Goal: Information Seeking & Learning: Understand process/instructions

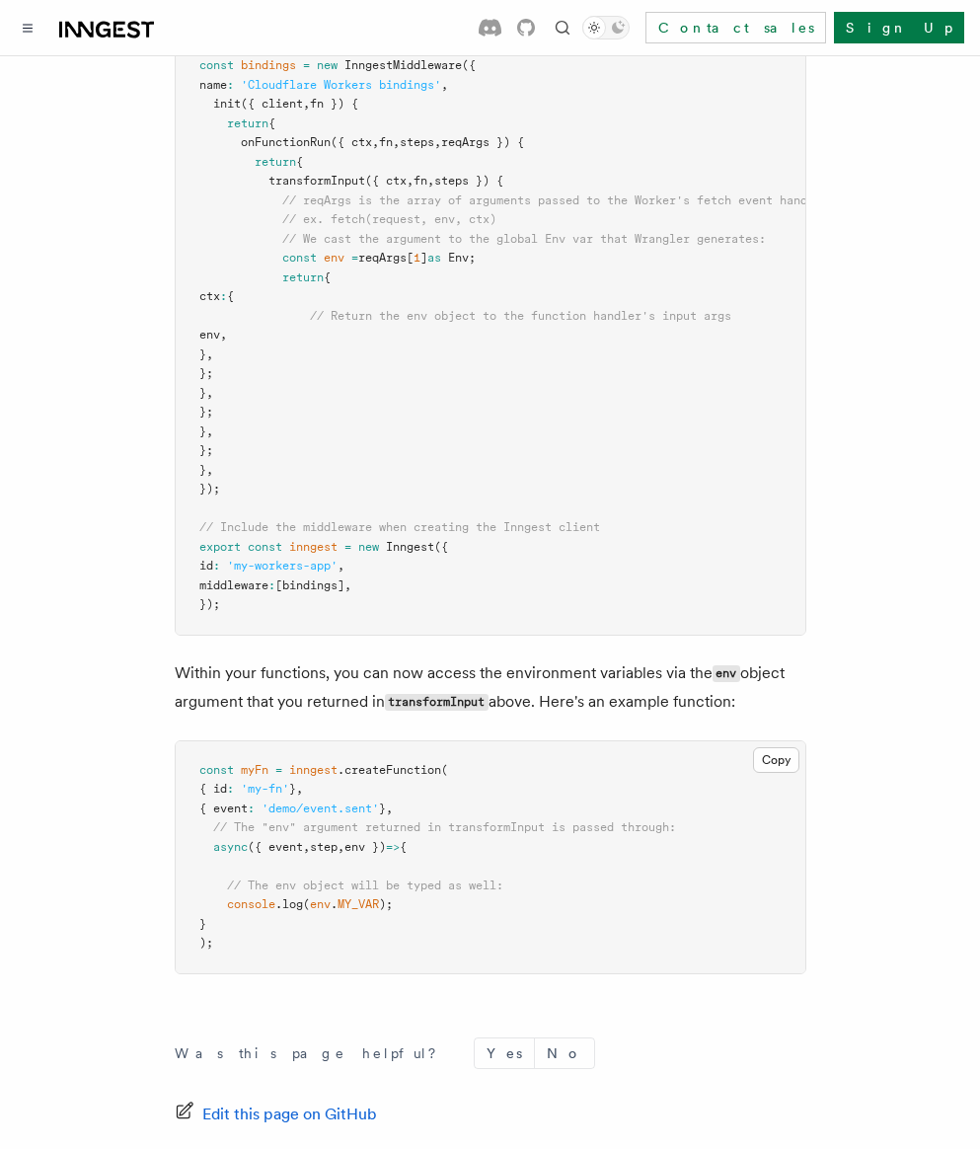
scroll to position [761, 0]
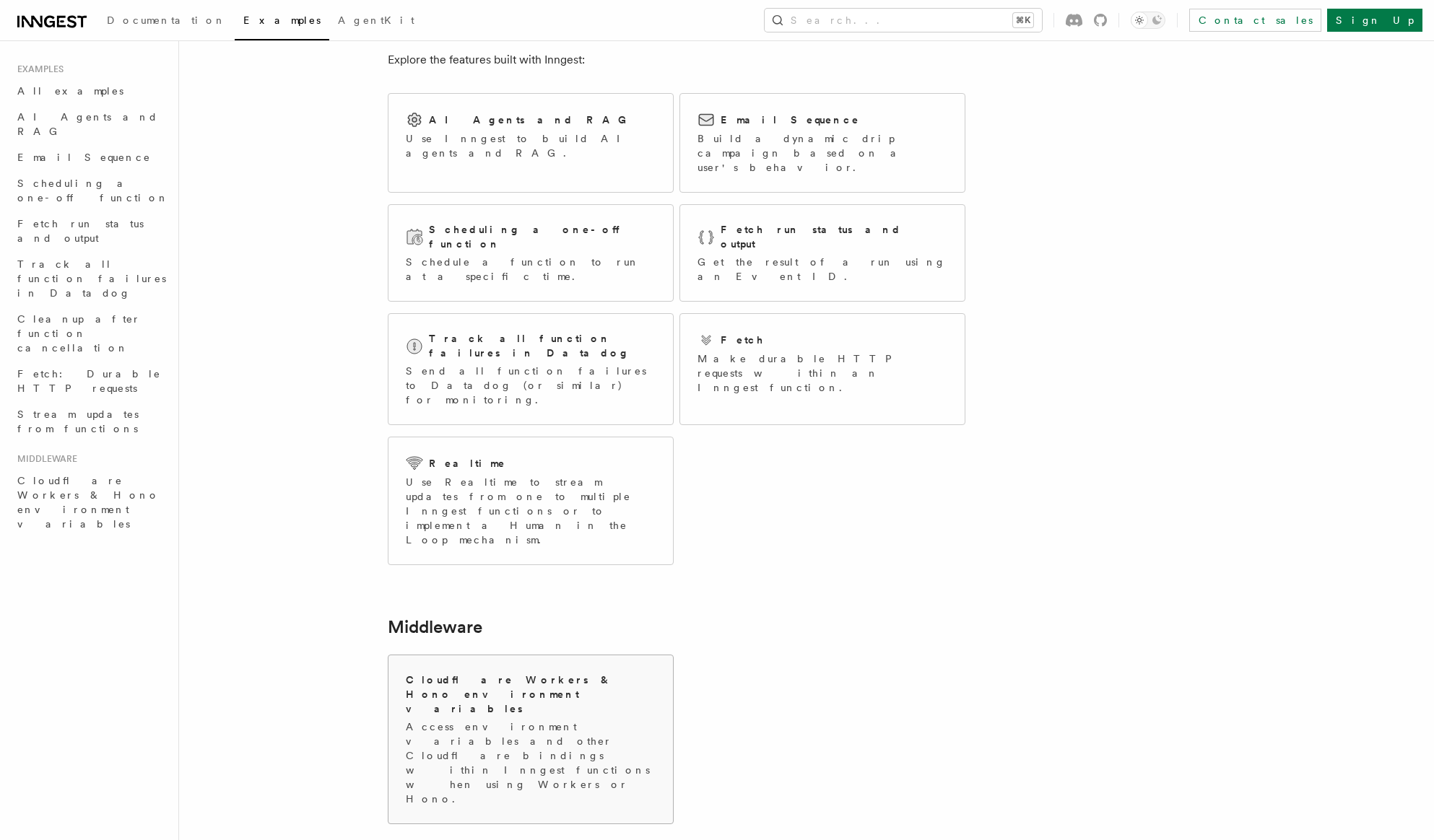
scroll to position [75, 0]
click at [467, 713] on p "Access environment variables and other Cloudflare bindings within Inngest funct…" at bounding box center [531, 756] width 250 height 86
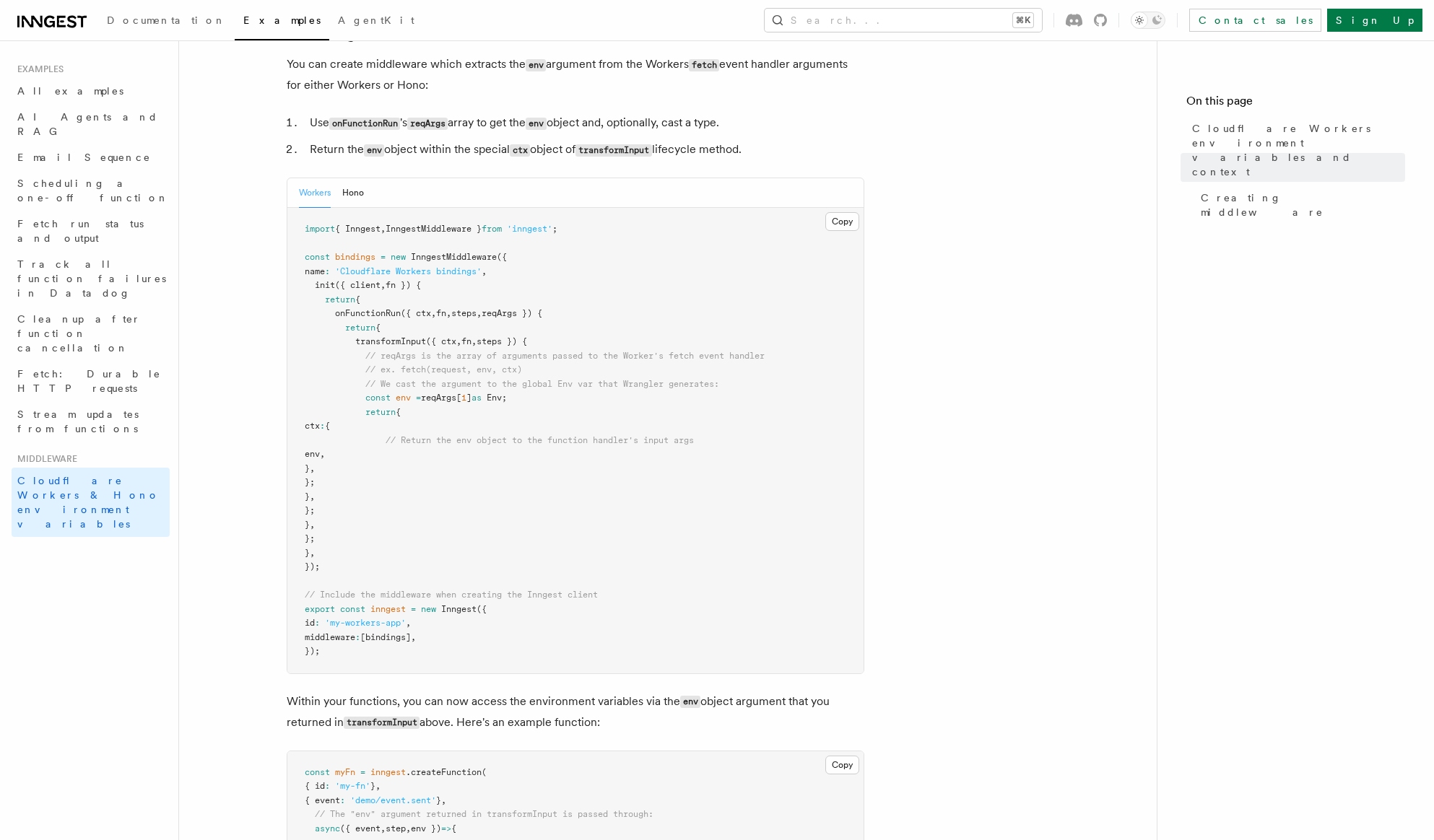
scroll to position [297, 0]
click at [350, 205] on button "Hono" at bounding box center [353, 190] width 22 height 29
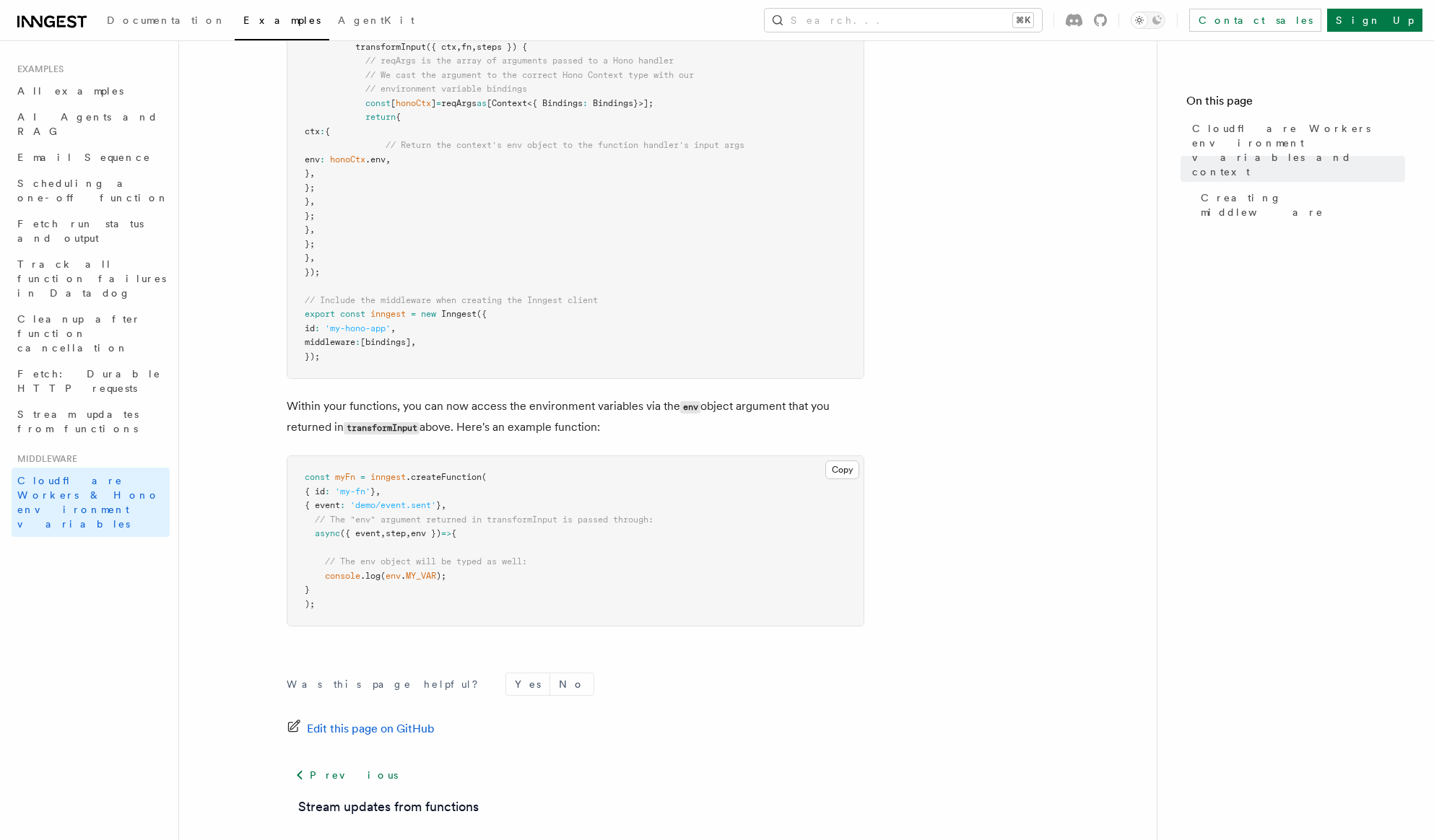
scroll to position [691, 0]
